Goal: Task Accomplishment & Management: Use online tool/utility

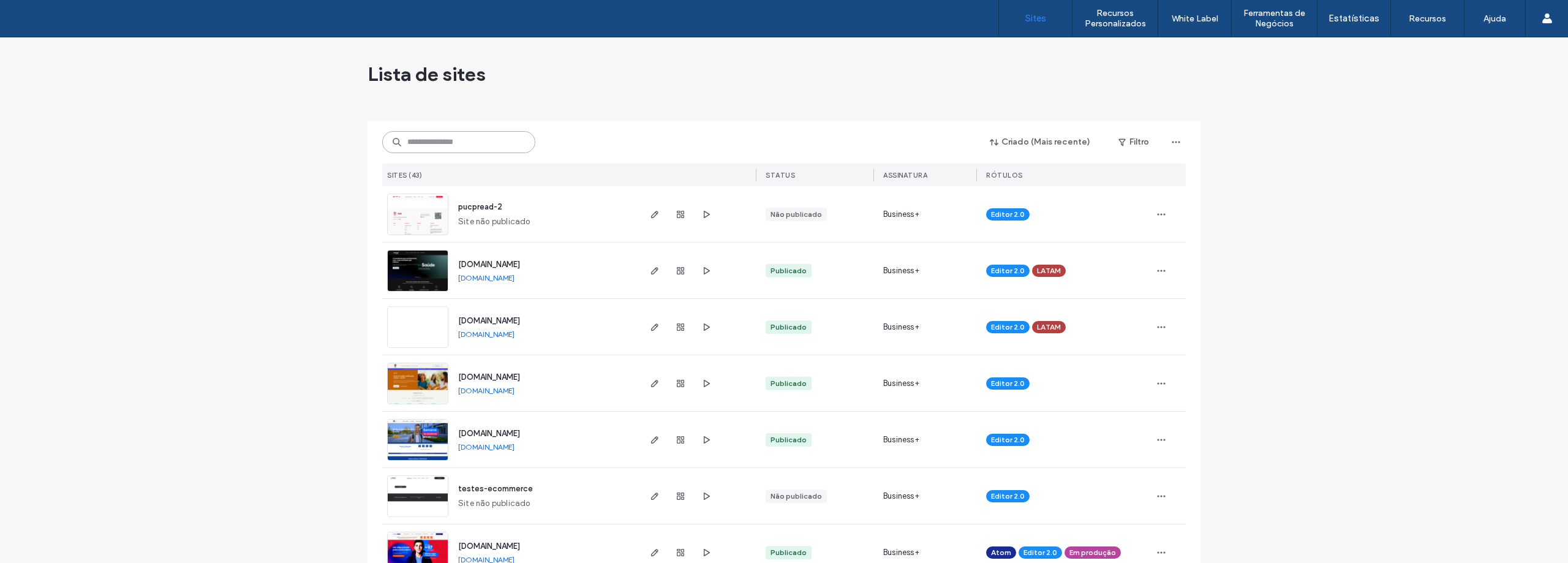
click at [452, 148] on input at bounding box center [459, 141] width 153 height 22
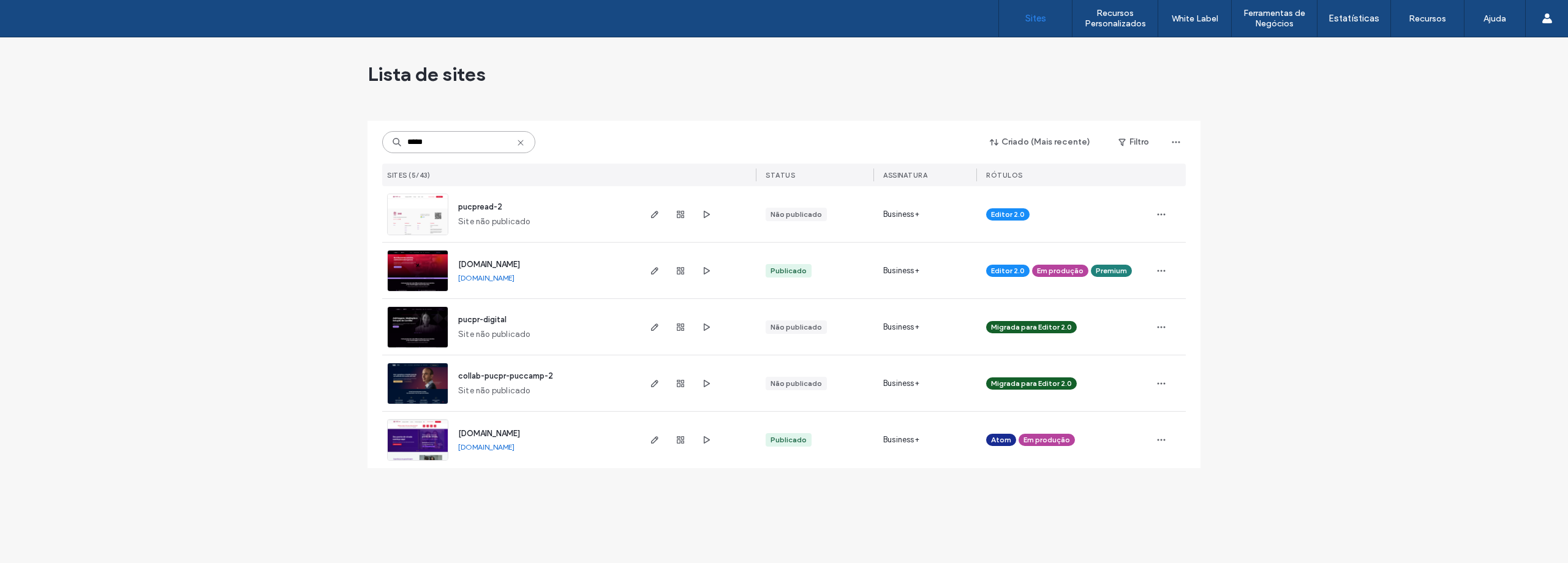
type input "*****"
click at [426, 284] on img at bounding box center [418, 292] width 60 height 83
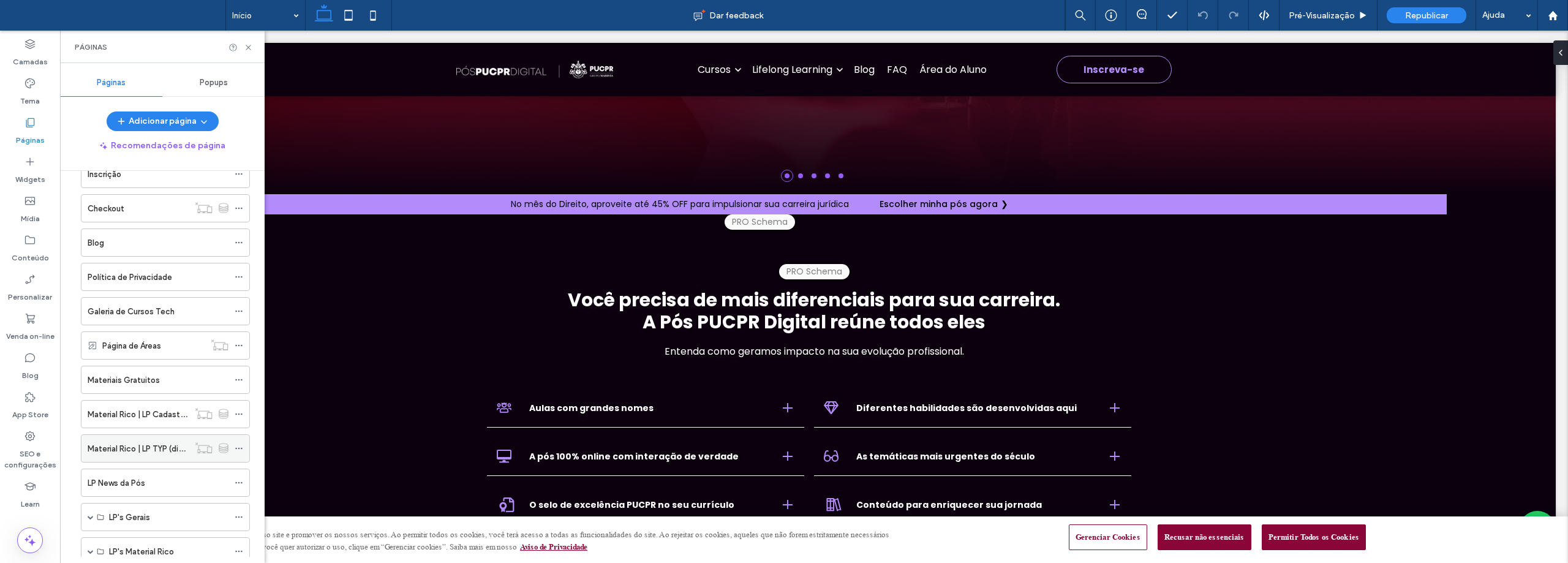
click at [239, 445] on icon at bounding box center [238, 448] width 9 height 9
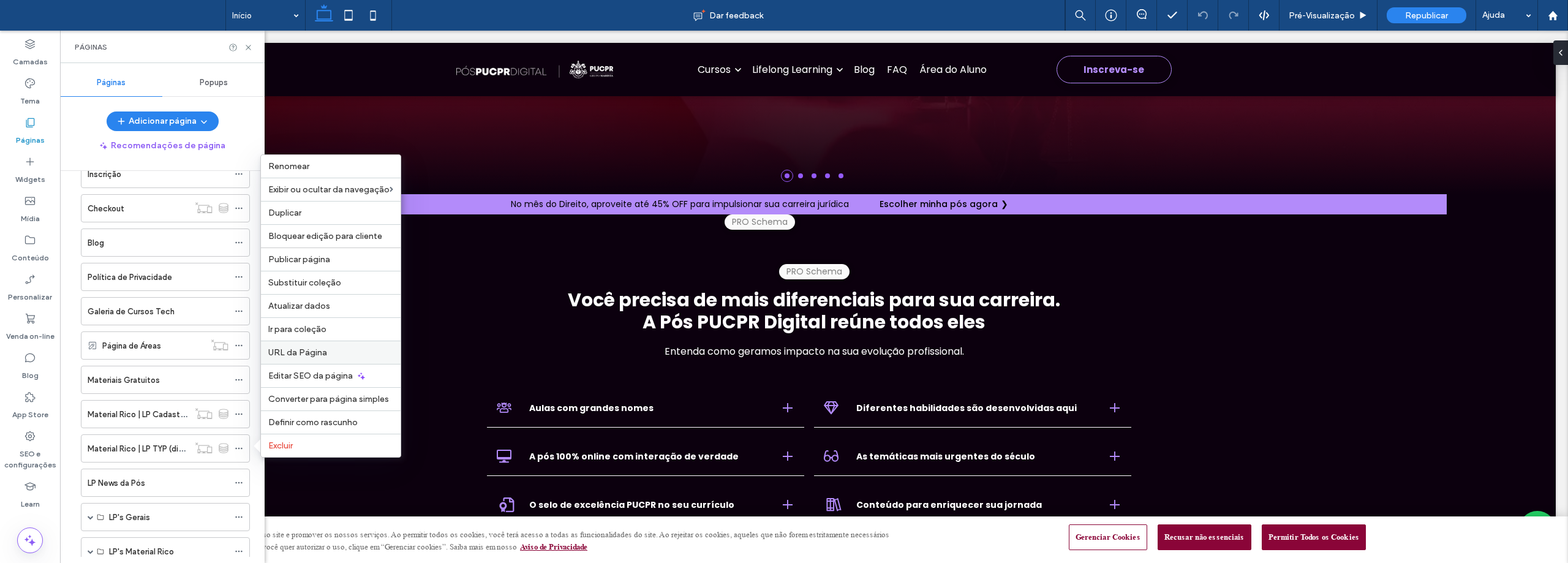
click at [316, 353] on span "URL da Página" at bounding box center [297, 352] width 59 height 11
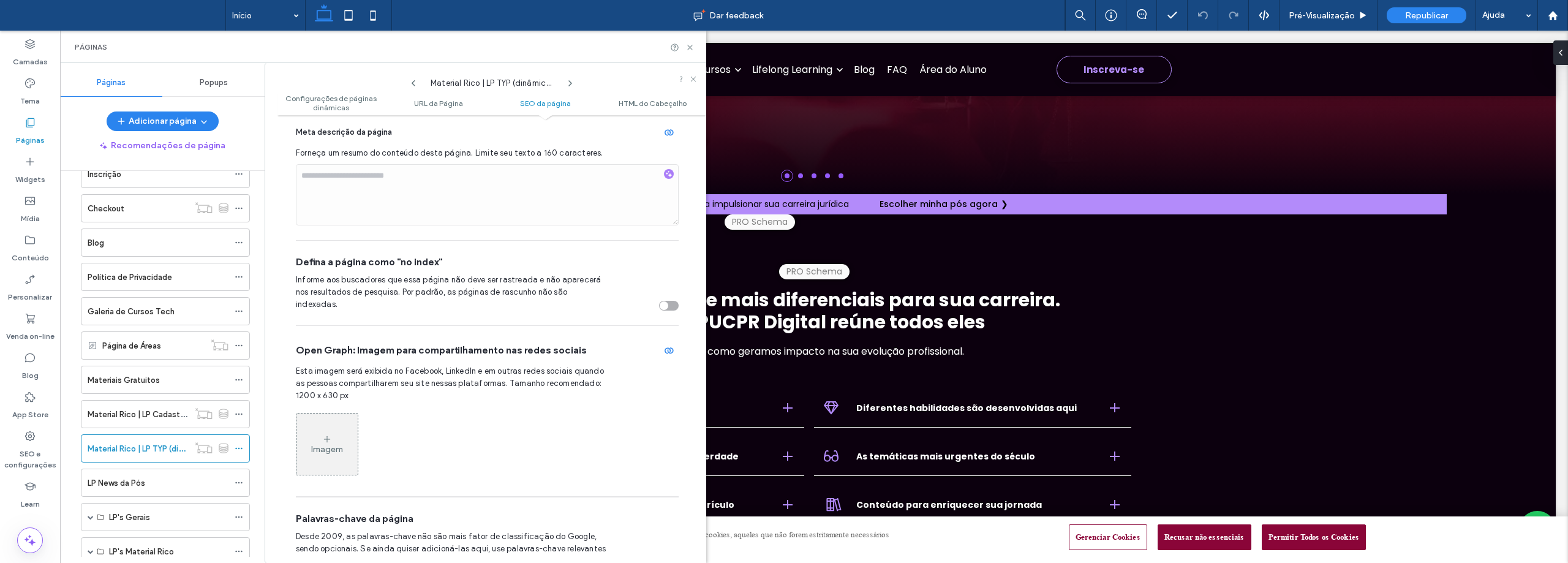
scroll to position [650, 0]
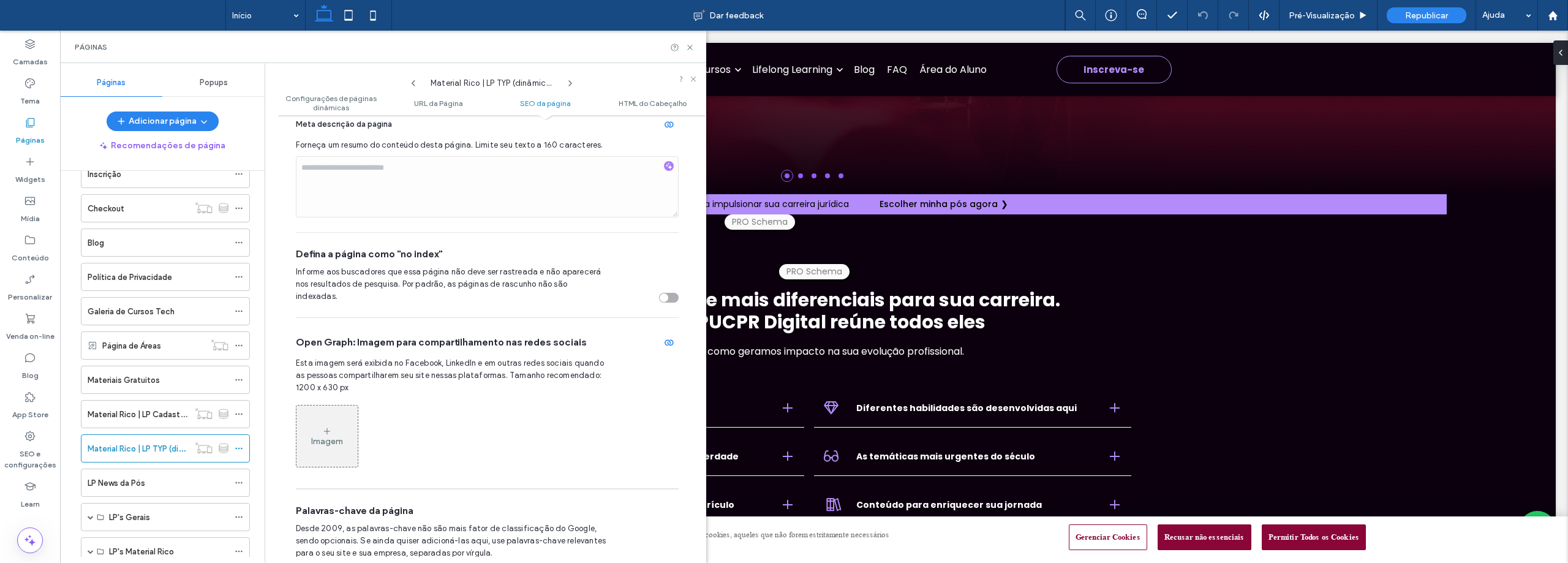
click at [661, 293] on div "toggle" at bounding box center [664, 297] width 9 height 9
click at [690, 329] on div "Configurações de páginas dinâmicas As páginas dinâmicas permitem criar uma pági…" at bounding box center [492, 338] width 429 height 435
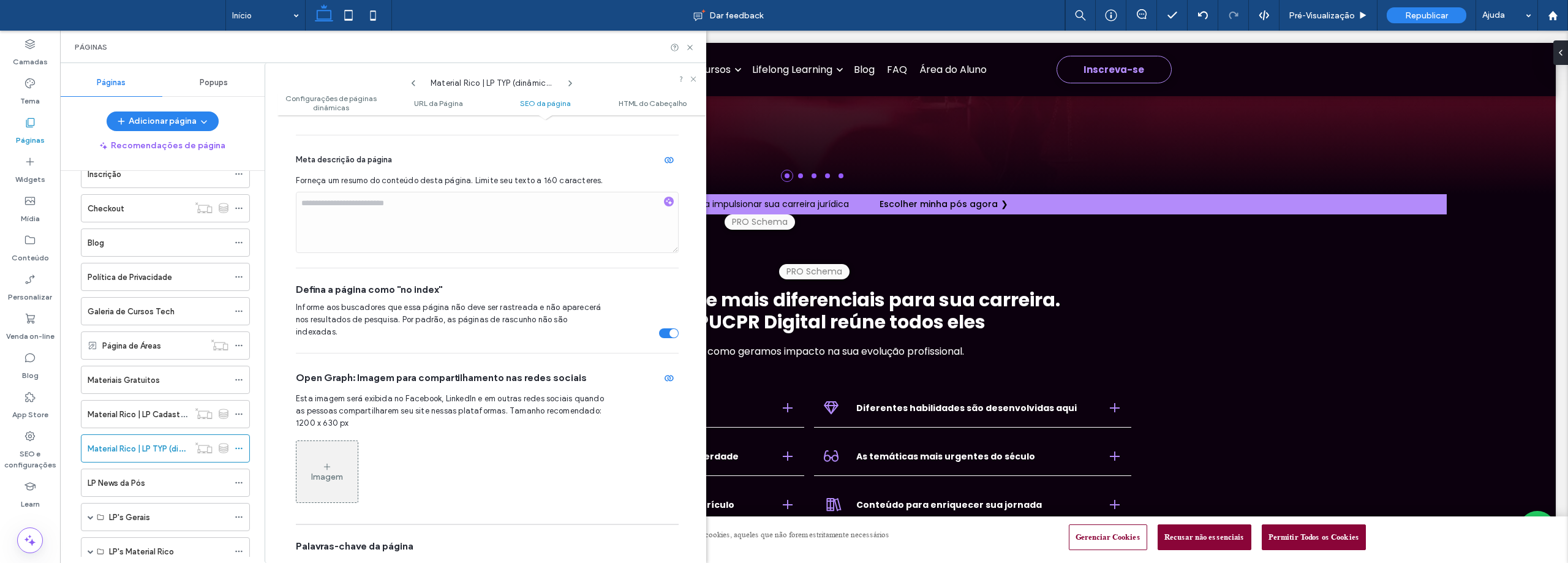
scroll to position [674, 0]
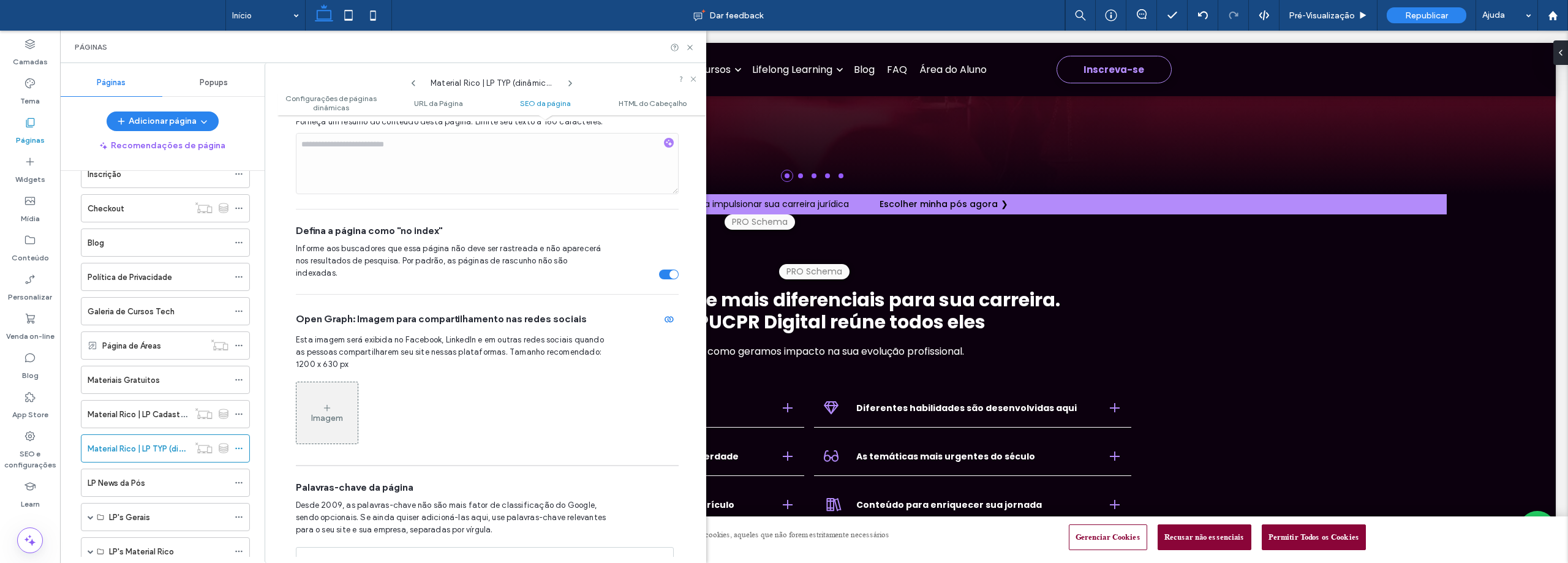
click at [686, 313] on div "Configurações de páginas dinâmicas As páginas dinâmicas permitem criar uma pági…" at bounding box center [492, 338] width 429 height 435
click at [688, 47] on icon at bounding box center [690, 47] width 9 height 9
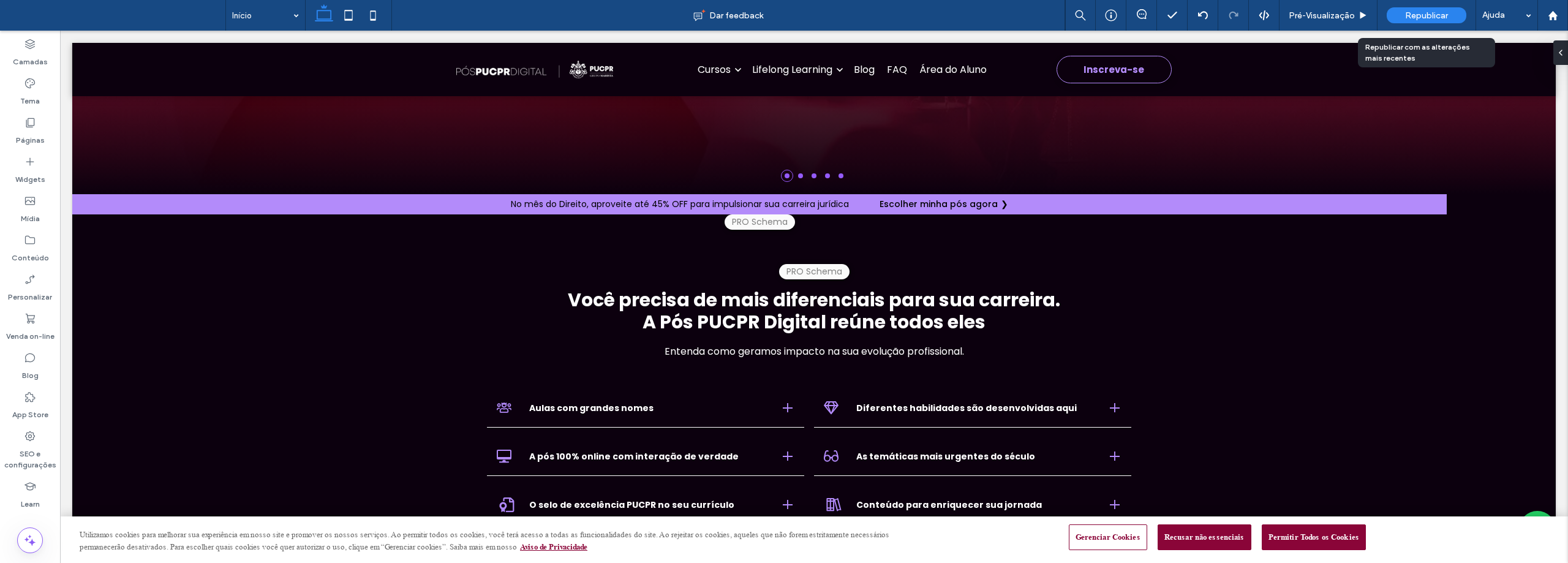
click at [1410, 14] on span "Republicar" at bounding box center [1427, 15] width 43 height 11
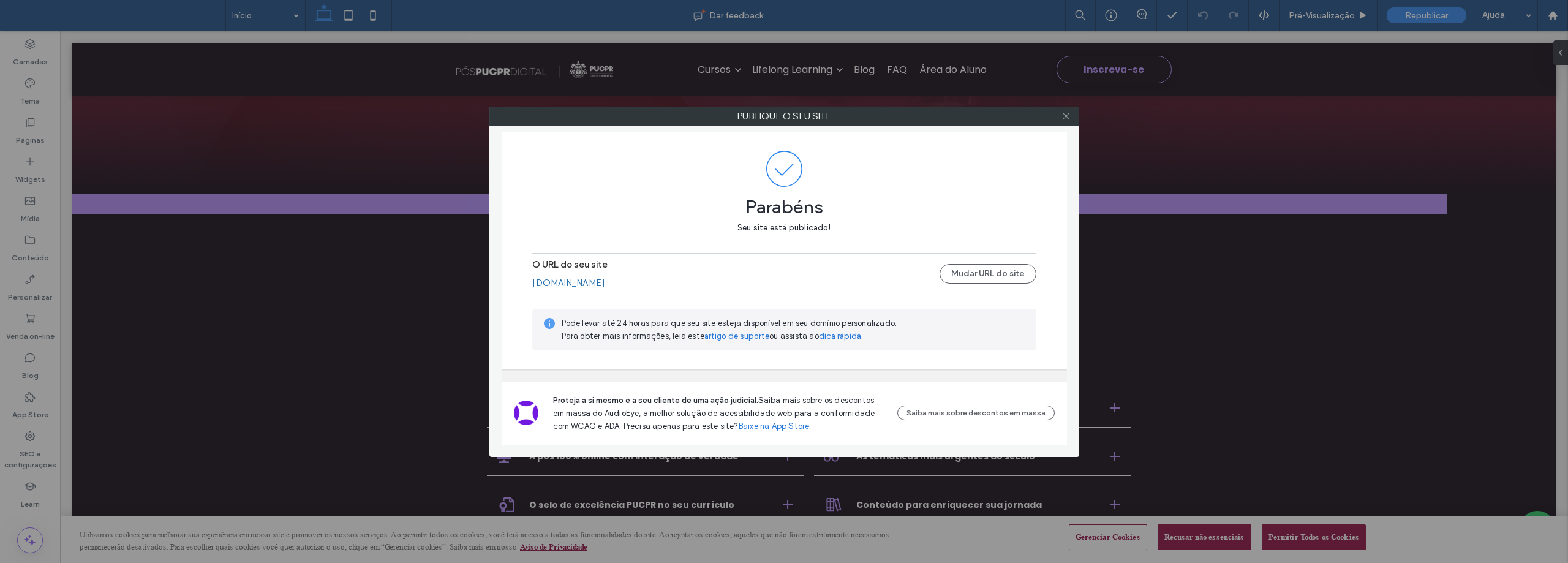
click at [1069, 115] on icon at bounding box center [1066, 116] width 9 height 9
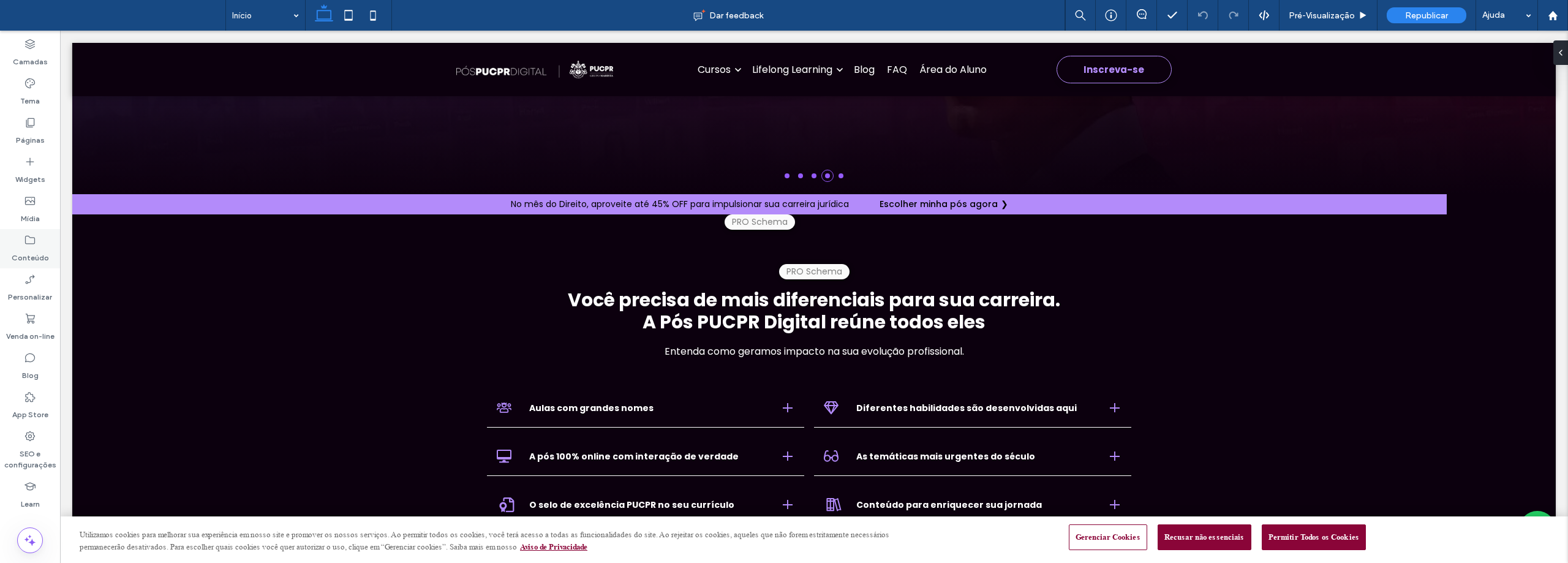
click at [32, 242] on icon at bounding box center [30, 240] width 12 height 12
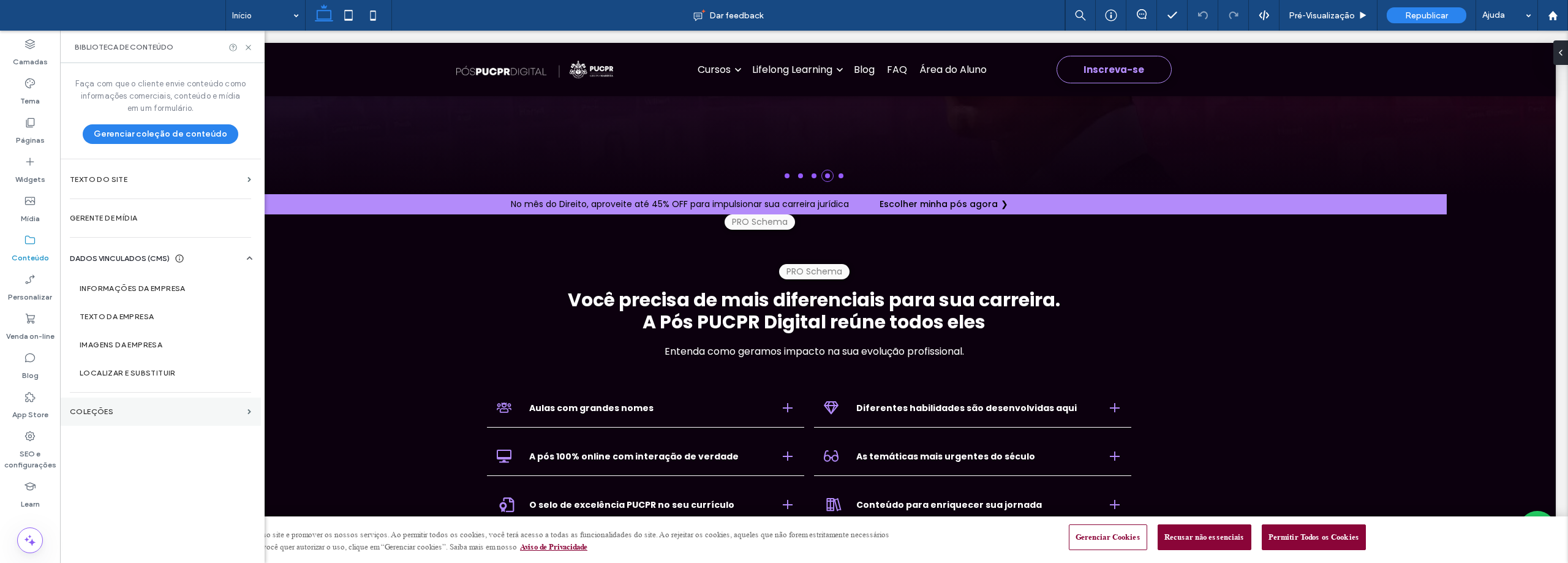
click at [105, 409] on label "COLEÇÕES" at bounding box center [156, 411] width 173 height 9
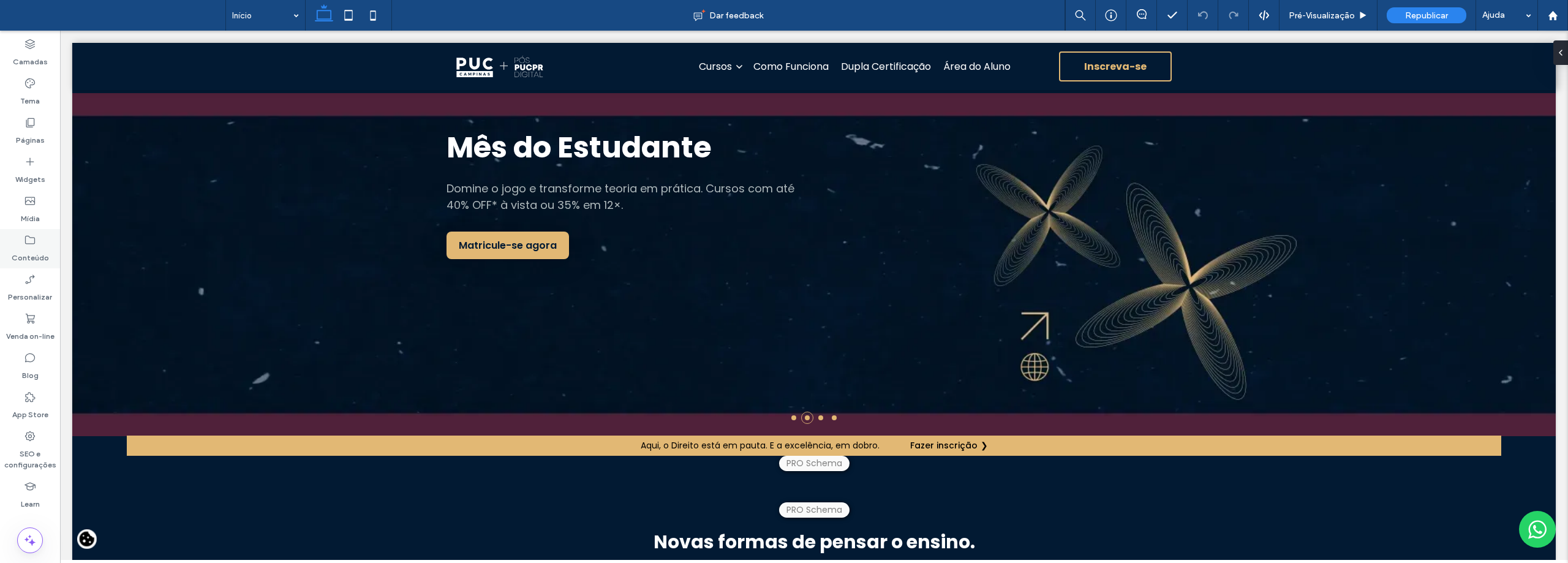
click at [19, 245] on div "Conteúdo" at bounding box center [30, 249] width 60 height 40
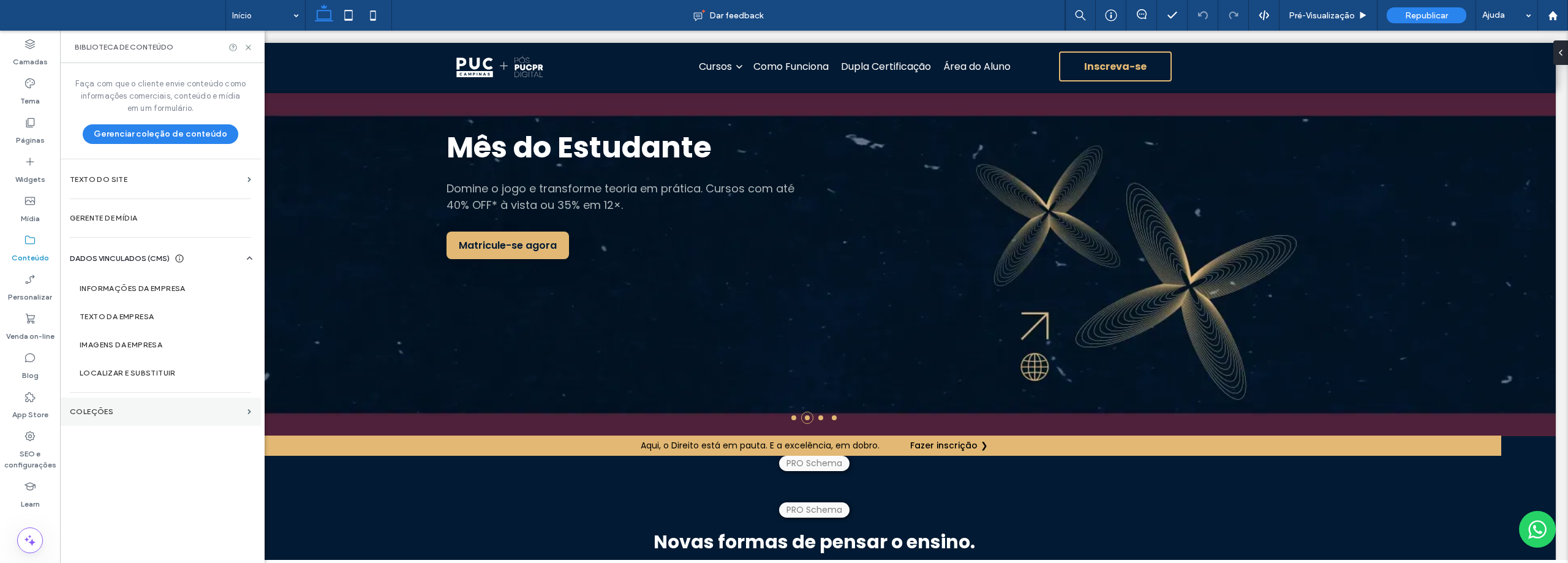
click at [99, 402] on section "COLEÇÕES" at bounding box center [160, 411] width 201 height 28
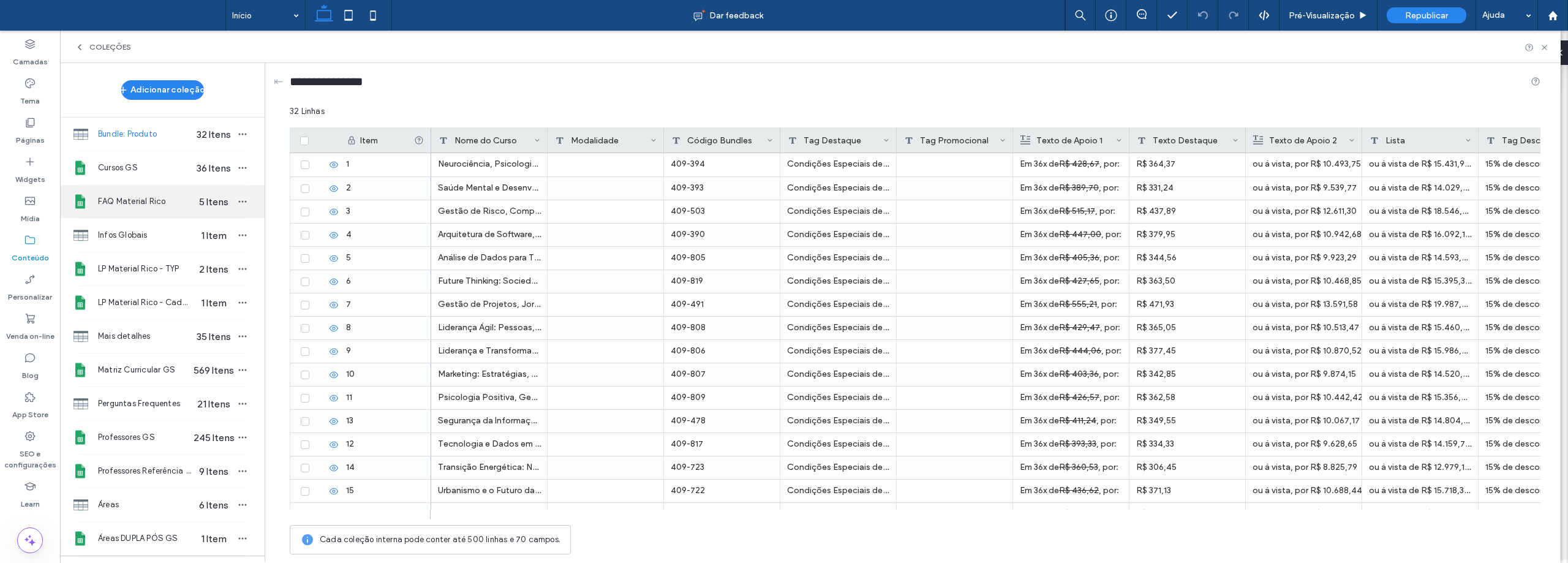
click at [145, 202] on span "FAQ Material Rico" at bounding box center [145, 201] width 95 height 12
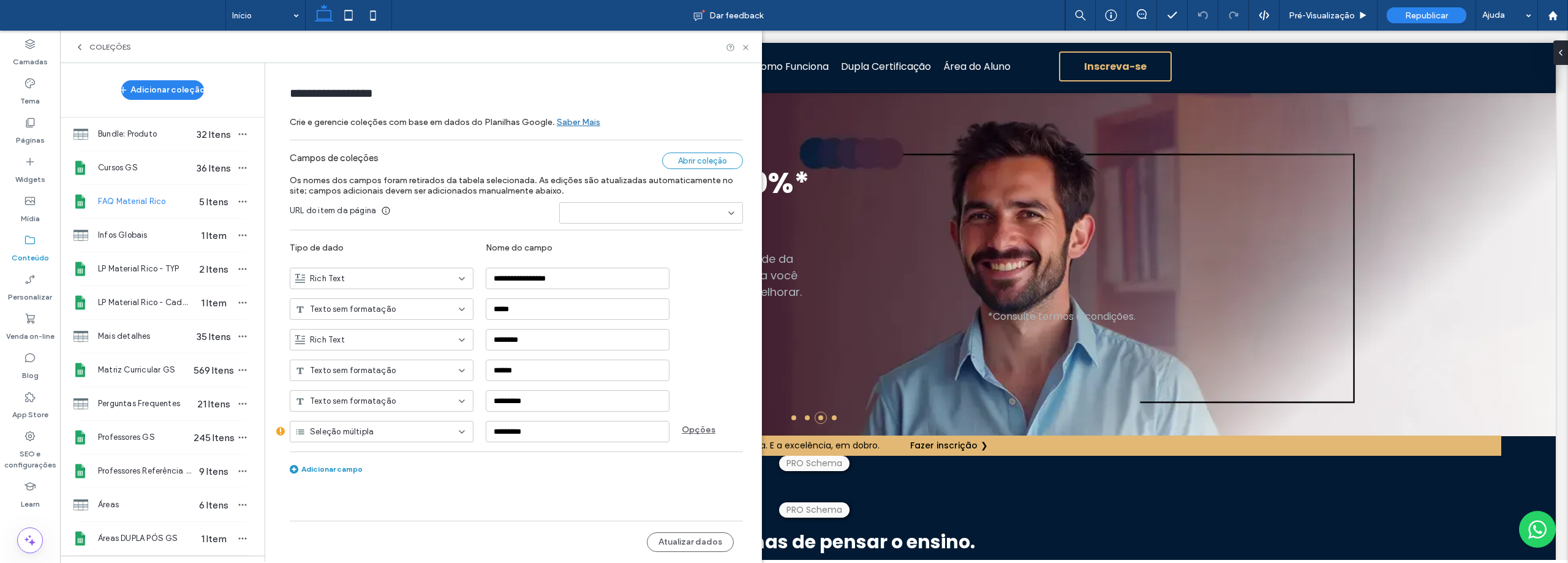
click at [699, 160] on div "Abrir coleção" at bounding box center [703, 161] width 81 height 16
